Goal: Task Accomplishment & Management: Manage account settings

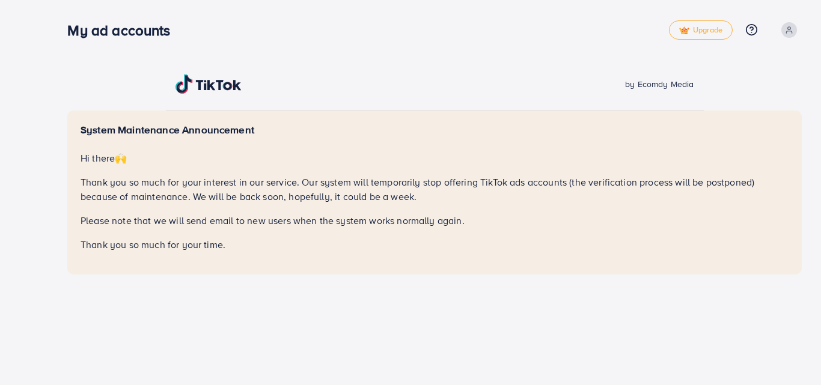
drag, startPoint x: 69, startPoint y: 30, endPoint x: 203, endPoint y: 35, distance: 134.2
click at [203, 35] on div "My ad accounts" at bounding box center [367, 30] width 601 height 17
drag, startPoint x: 75, startPoint y: 31, endPoint x: 179, endPoint y: 34, distance: 103.5
click at [179, 34] on h3 "My ad accounts" at bounding box center [123, 30] width 112 height 17
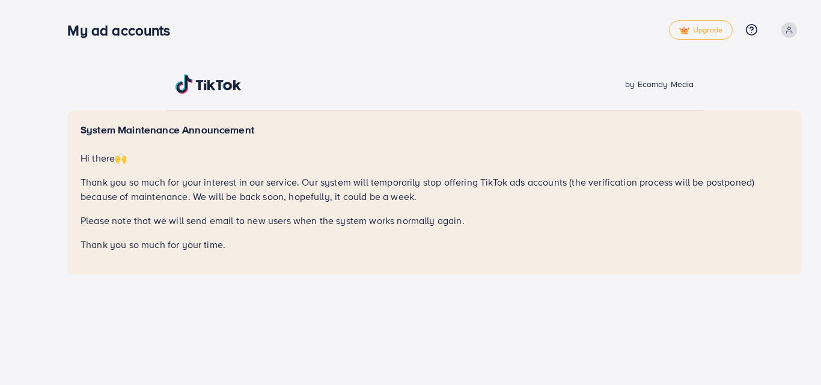
click at [179, 34] on h3 "My ad accounts" at bounding box center [123, 30] width 112 height 17
drag, startPoint x: 72, startPoint y: 31, endPoint x: 179, endPoint y: 32, distance: 107.0
click at [179, 32] on h3 "My ad accounts" at bounding box center [123, 30] width 112 height 17
click at [71, 31] on div "My ad accounts" at bounding box center [124, 30] width 132 height 17
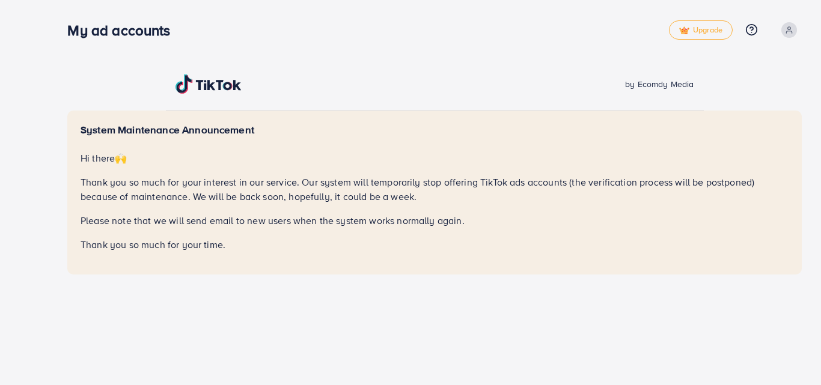
drag, startPoint x: 71, startPoint y: 31, endPoint x: 176, endPoint y: 38, distance: 104.9
click at [176, 38] on h3 "My ad accounts" at bounding box center [123, 30] width 112 height 17
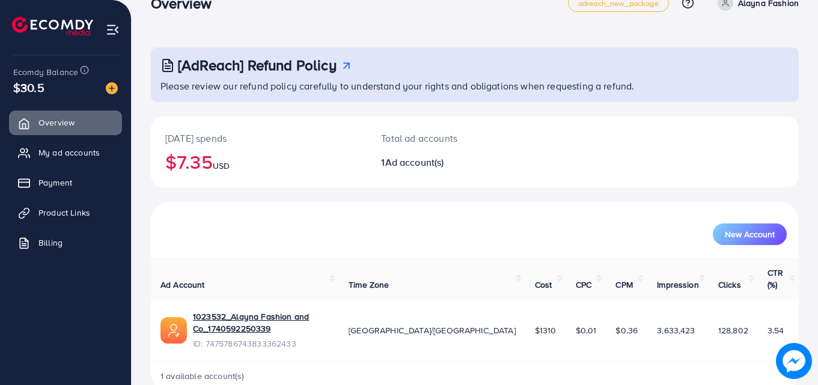
scroll to position [28, 0]
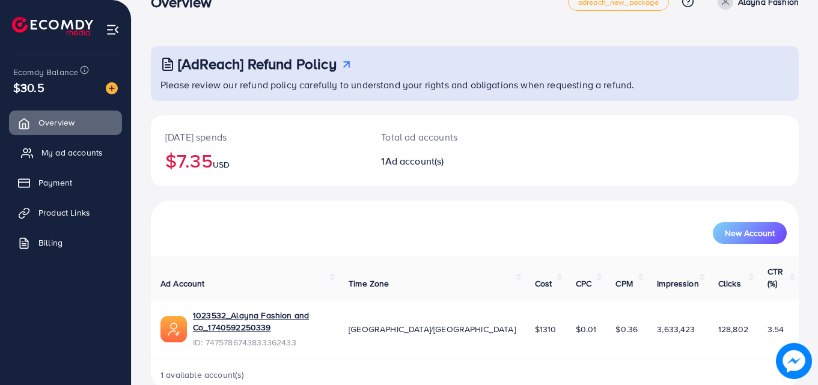
click at [87, 159] on span "My ad accounts" at bounding box center [71, 153] width 61 height 12
